Goal: Go to known website: Go to known website

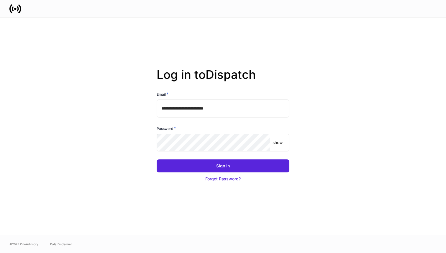
click at [195, 108] on input "**********" at bounding box center [223, 108] width 133 height 18
type input "**********"
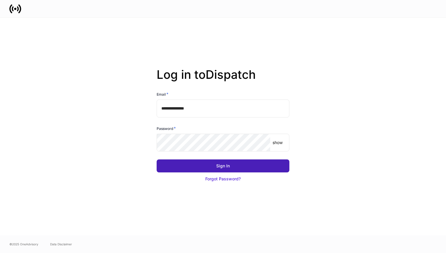
click at [221, 167] on div "Sign In" at bounding box center [223, 166] width 14 height 6
